Goal: Transaction & Acquisition: Purchase product/service

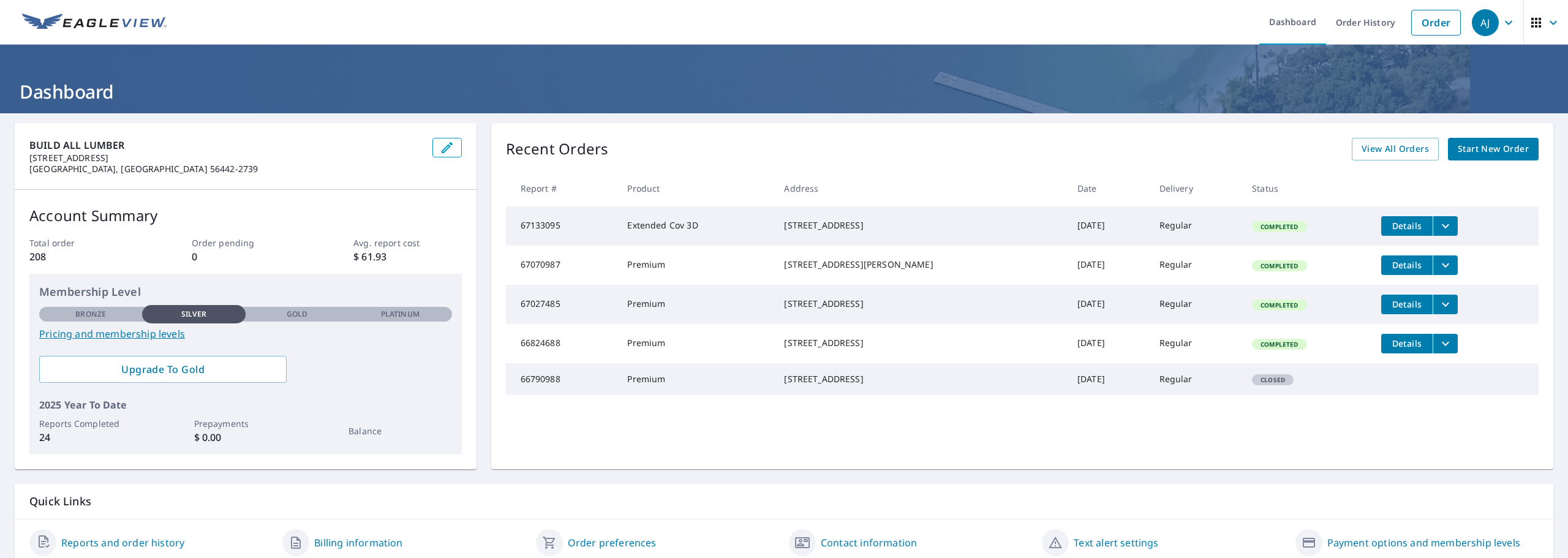
click at [1485, 143] on span "Start New Order" at bounding box center [1493, 149] width 71 height 16
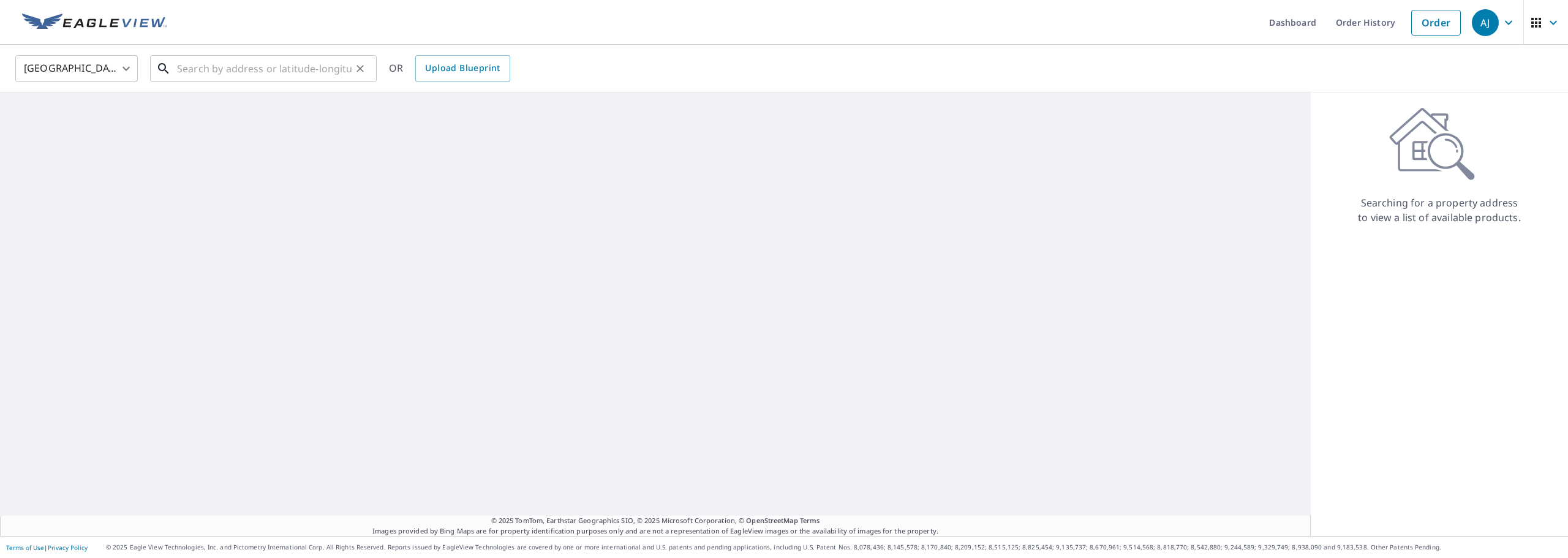
click at [194, 74] on input "text" at bounding box center [265, 68] width 175 height 34
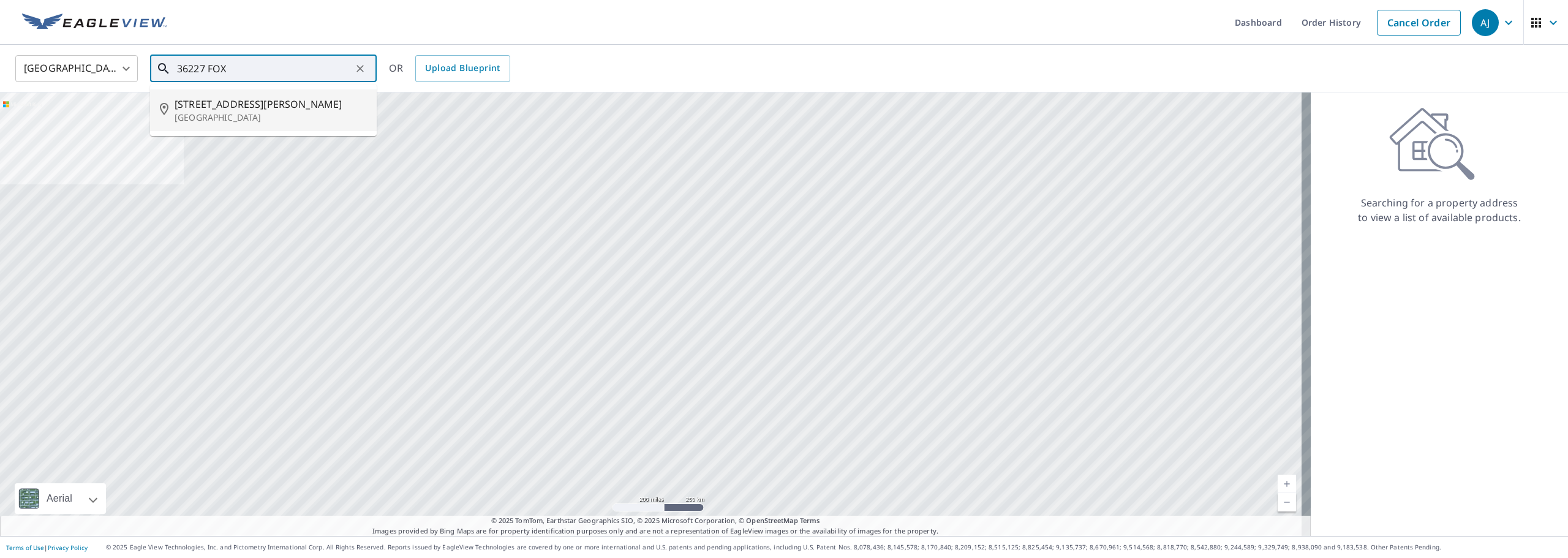
click at [200, 112] on p "[GEOGRAPHIC_DATA]" at bounding box center [271, 118] width 192 height 12
type input "[STREET_ADDRESS][PERSON_NAME]"
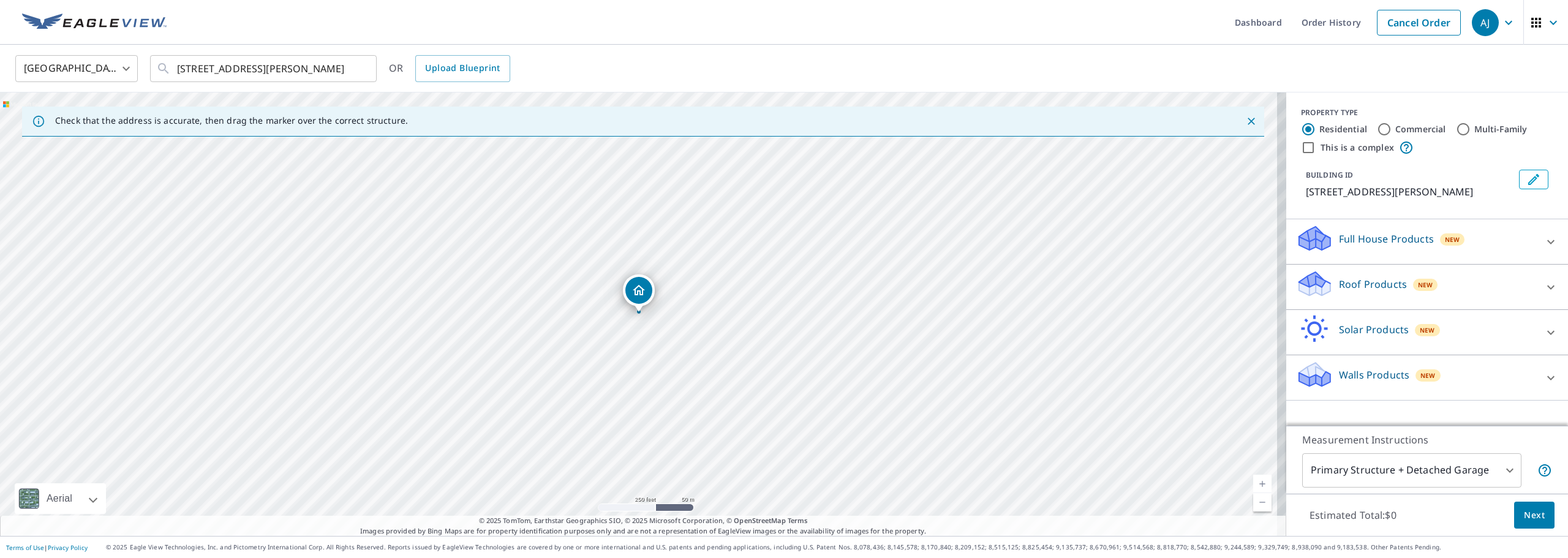
click at [1346, 292] on p "Roof Products" at bounding box center [1373, 284] width 68 height 15
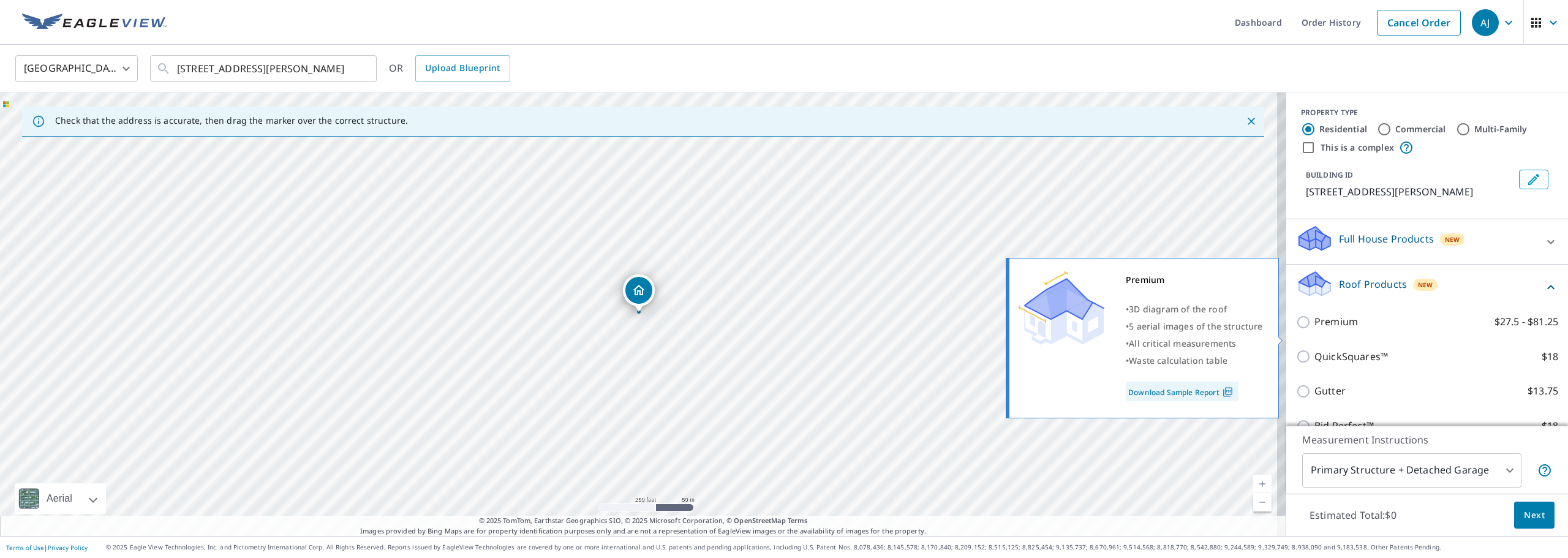
click at [1328, 329] on p "Premium" at bounding box center [1336, 321] width 43 height 16
click at [1314, 329] on input "Premium $27.5 - $81.25" at bounding box center [1305, 322] width 18 height 15
checkbox input "true"
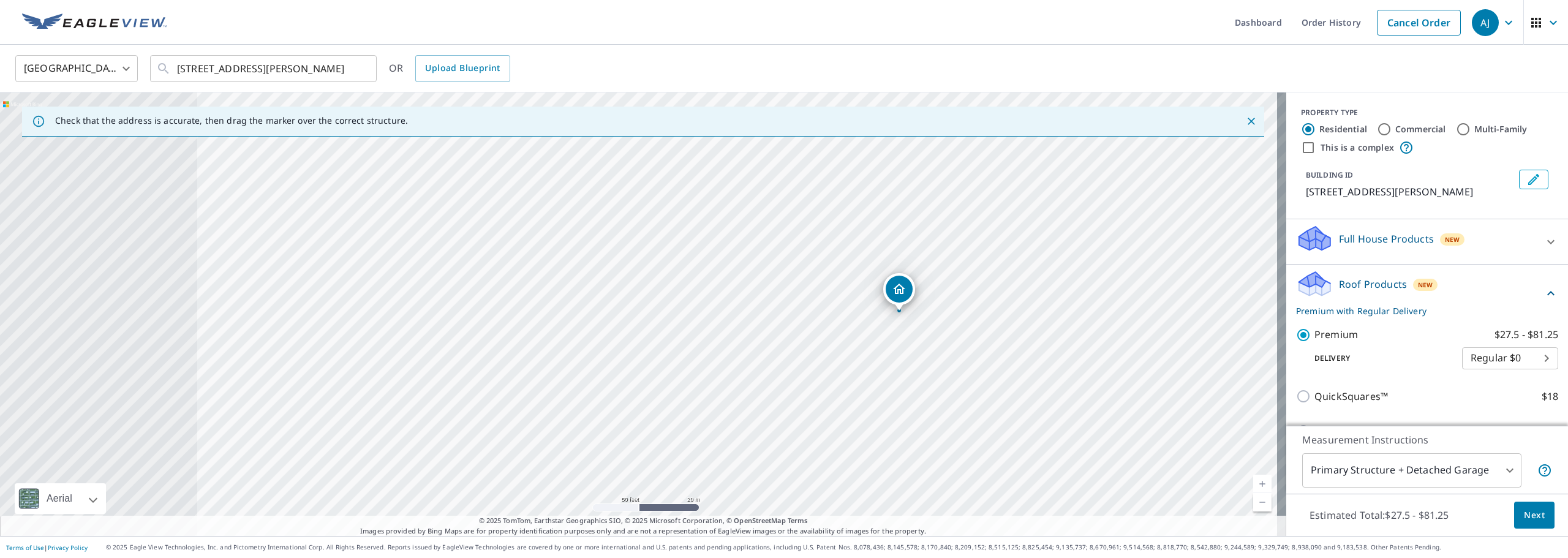
drag, startPoint x: 527, startPoint y: 327, endPoint x: 908, endPoint y: 394, distance: 386.8
click at [908, 394] on div "[STREET_ADDRESS][PERSON_NAME]" at bounding box center [643, 314] width 1286 height 443
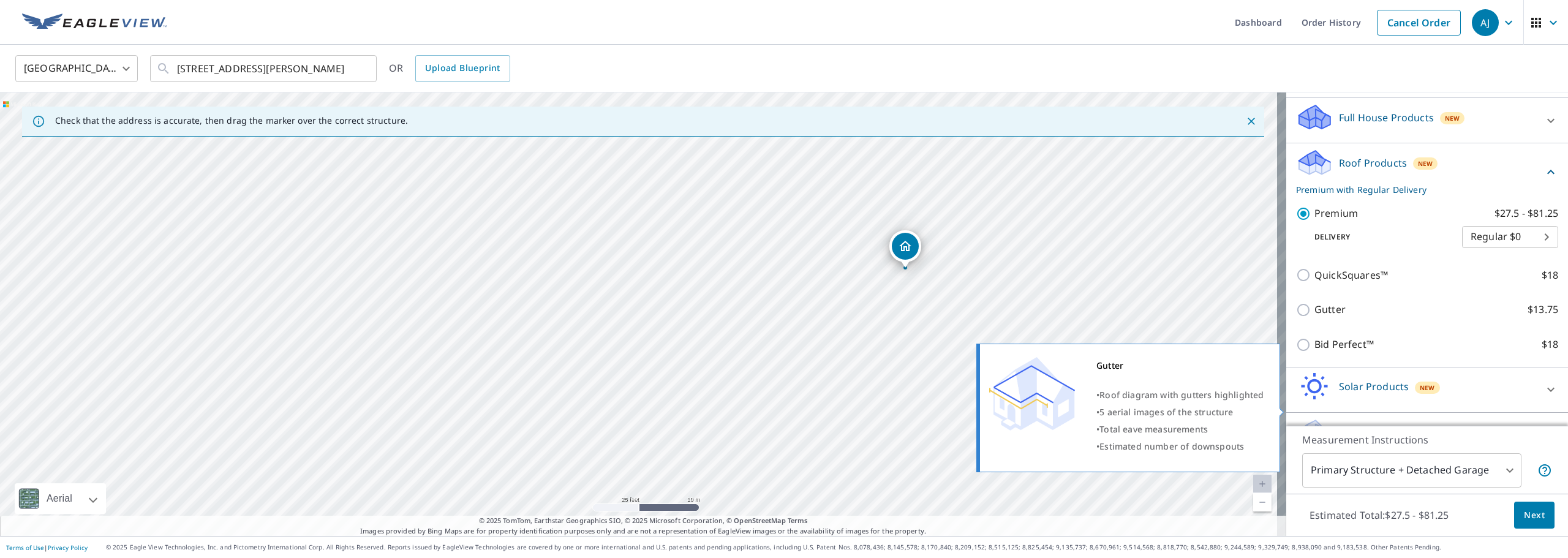
scroll to position [122, 0]
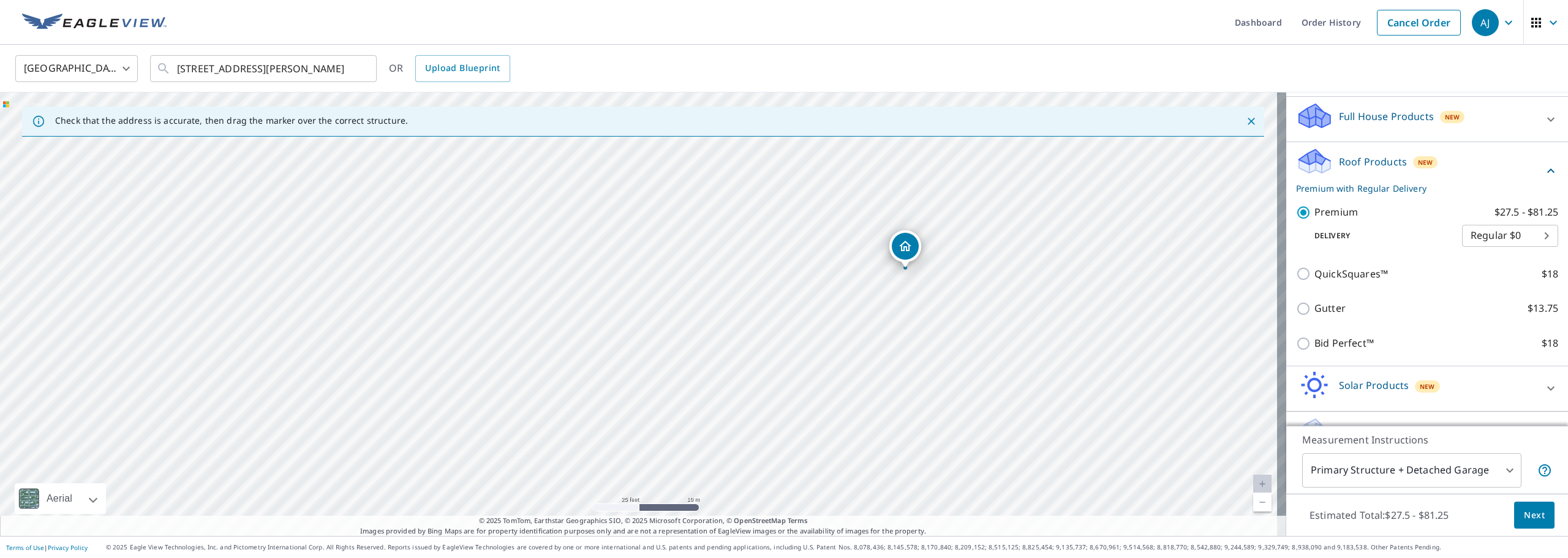
click at [1399, 468] on body "[PERSON_NAME] [PERSON_NAME] Dashboard Order History Cancel Order AJ [GEOGRAPHIC…" at bounding box center [784, 279] width 1568 height 558
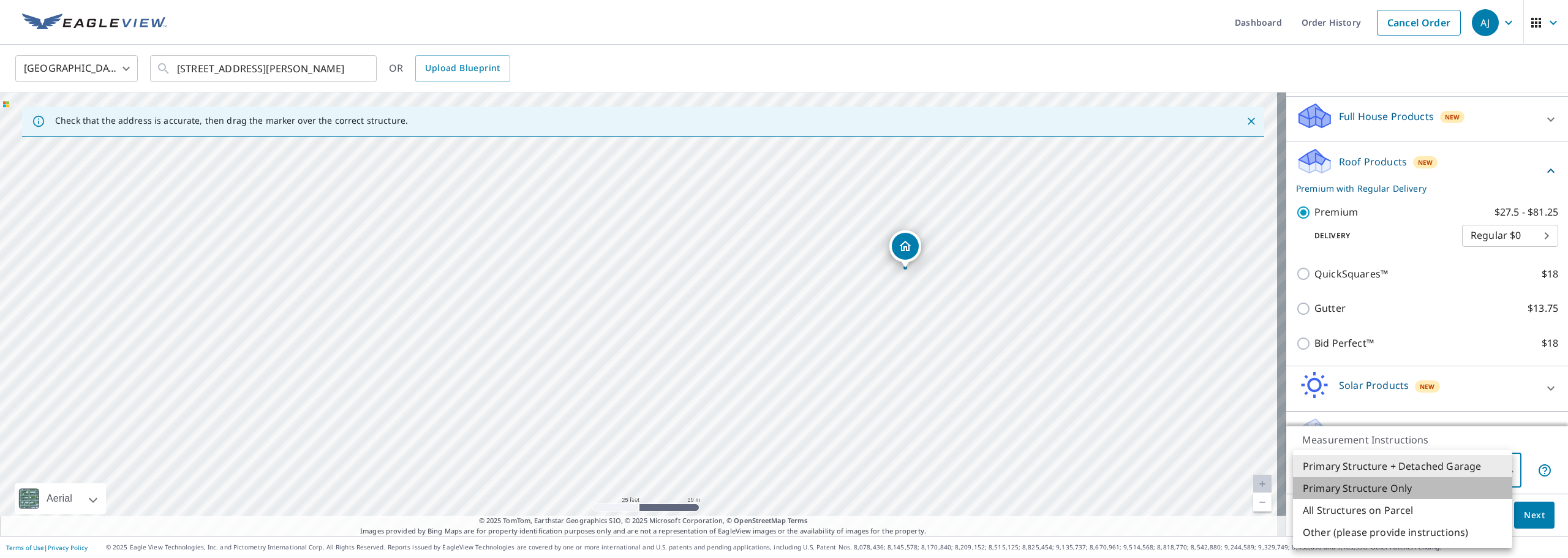
click at [1395, 487] on li "Primary Structure Only" at bounding box center [1403, 488] width 219 height 22
type input "2"
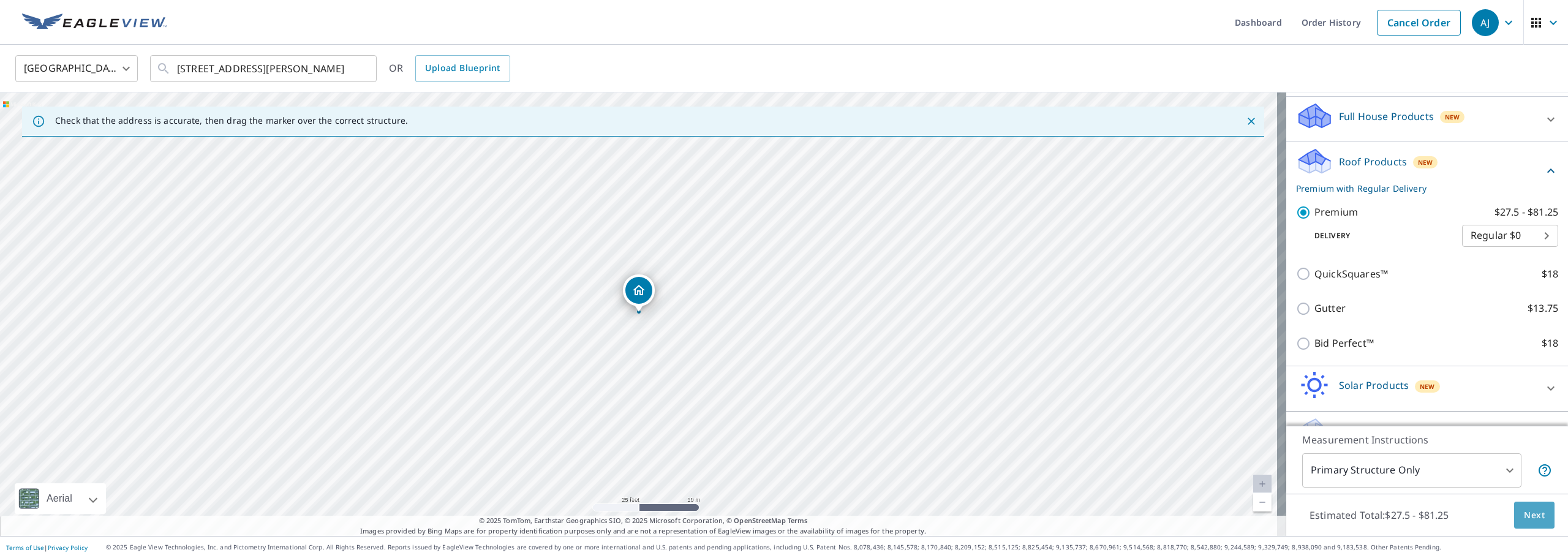
click at [1527, 516] on span "Next" at bounding box center [1534, 515] width 21 height 16
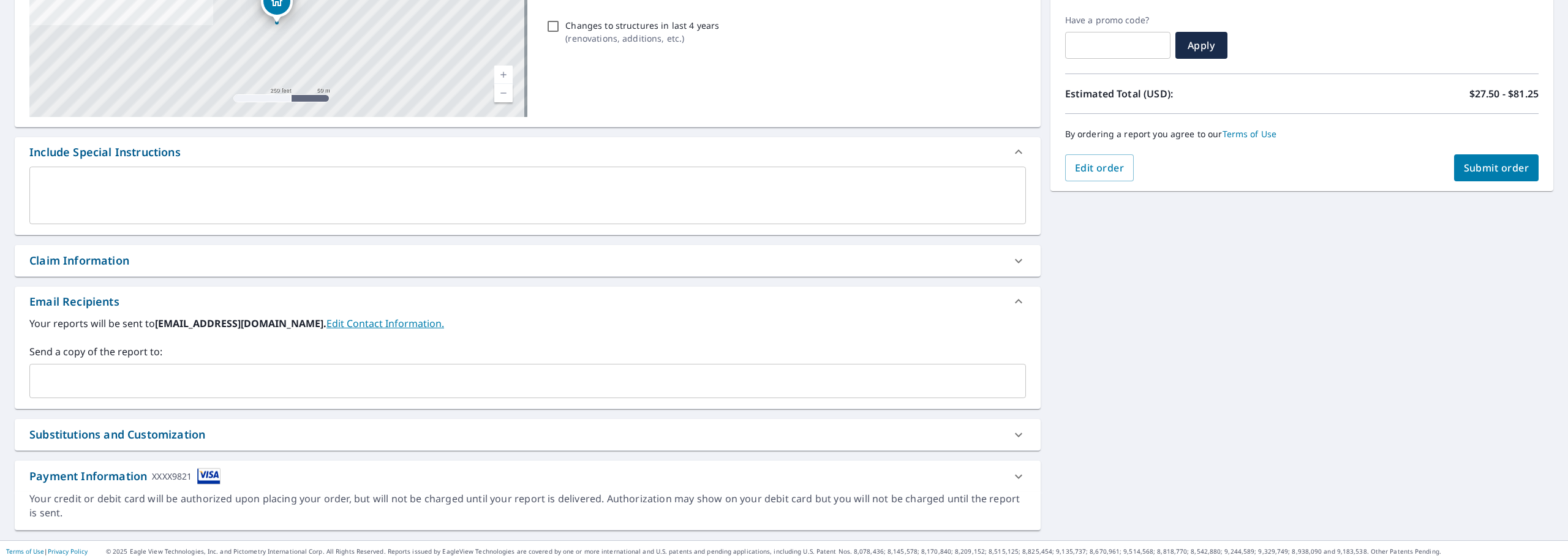
scroll to position [204, 0]
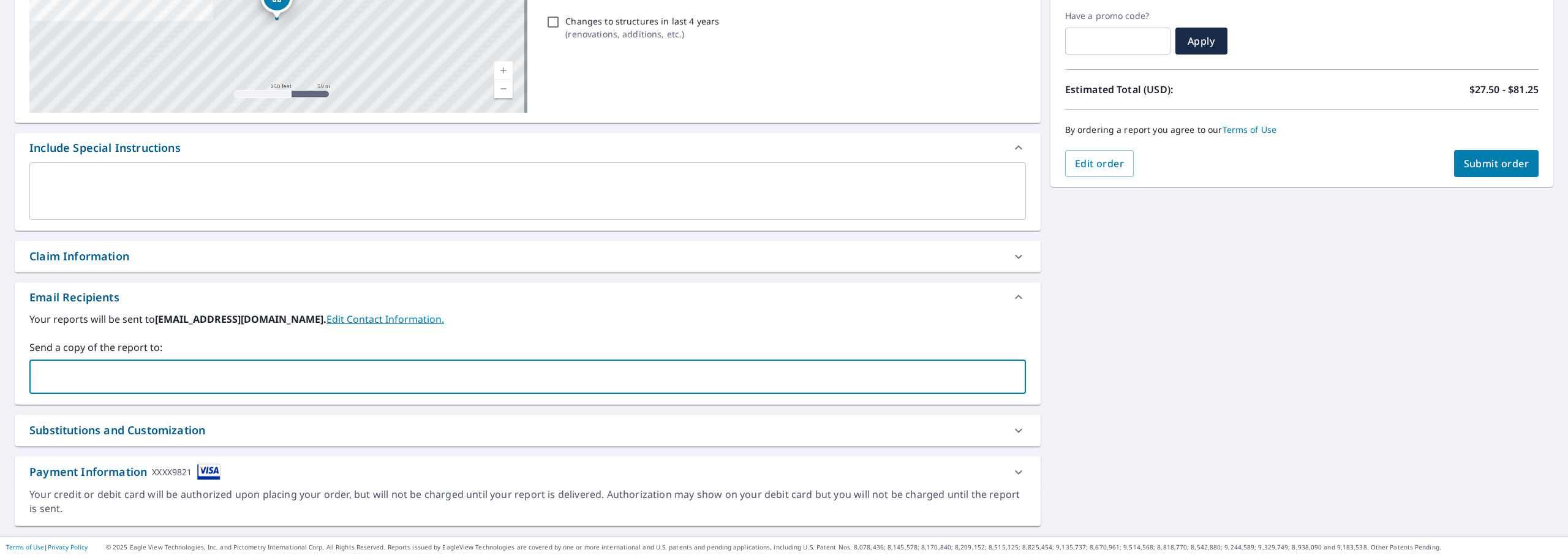
click at [86, 379] on input "text" at bounding box center [518, 376] width 967 height 23
type input "[EMAIL_ADDRESS][DOMAIN_NAME]"
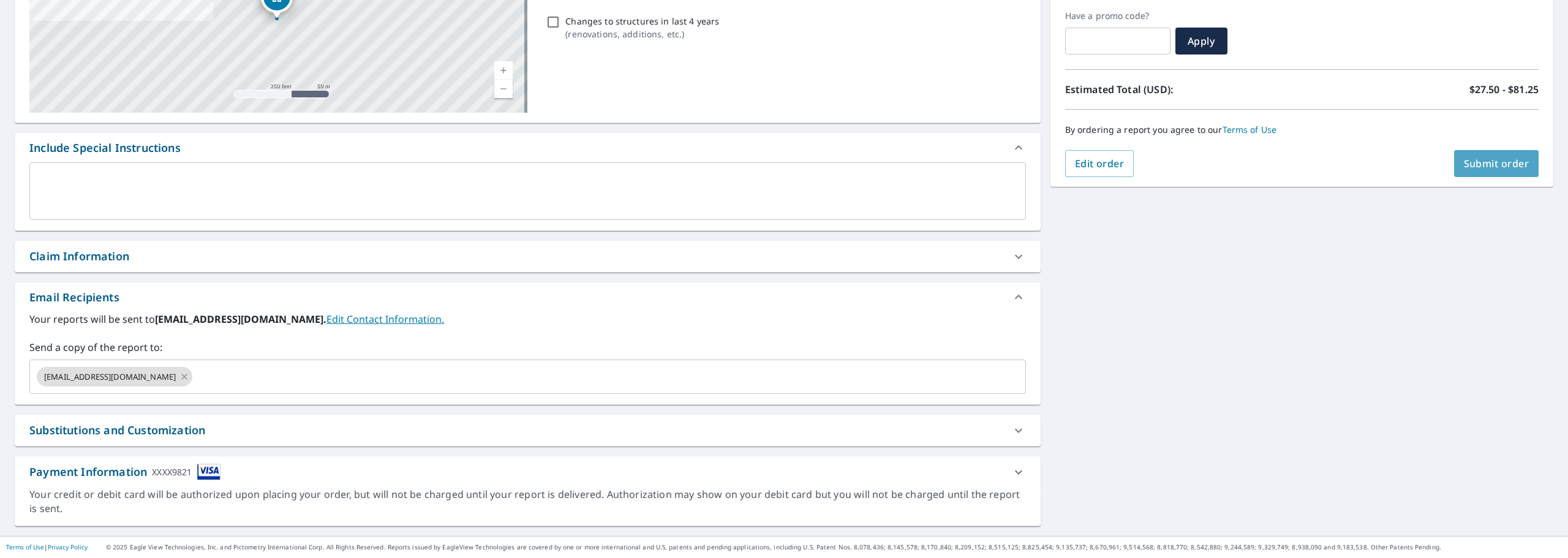
click at [1494, 168] on span "Submit order" at bounding box center [1496, 164] width 66 height 14
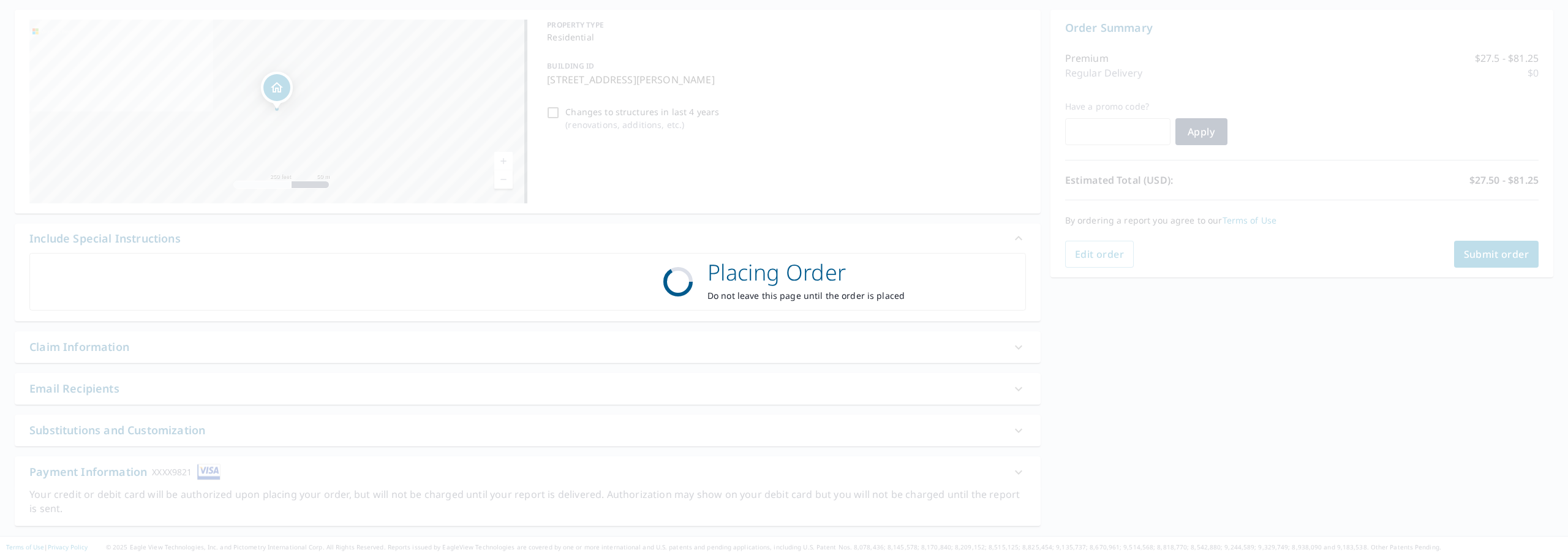
scroll to position [113, 0]
